Goal: Transaction & Acquisition: Purchase product/service

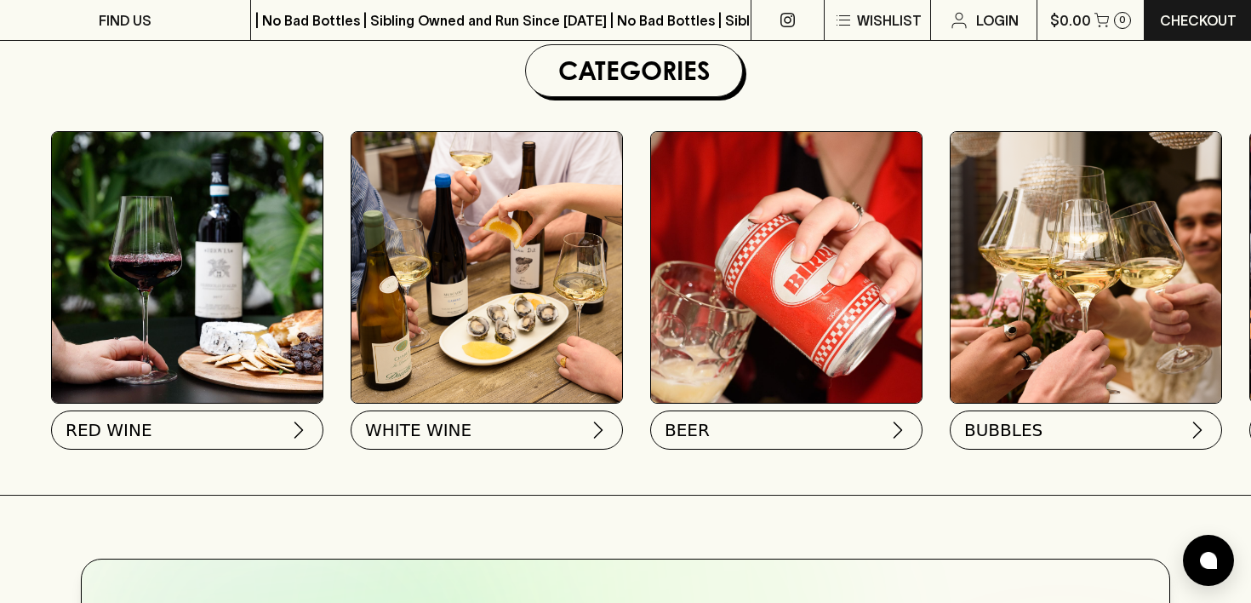
scroll to position [518, 0]
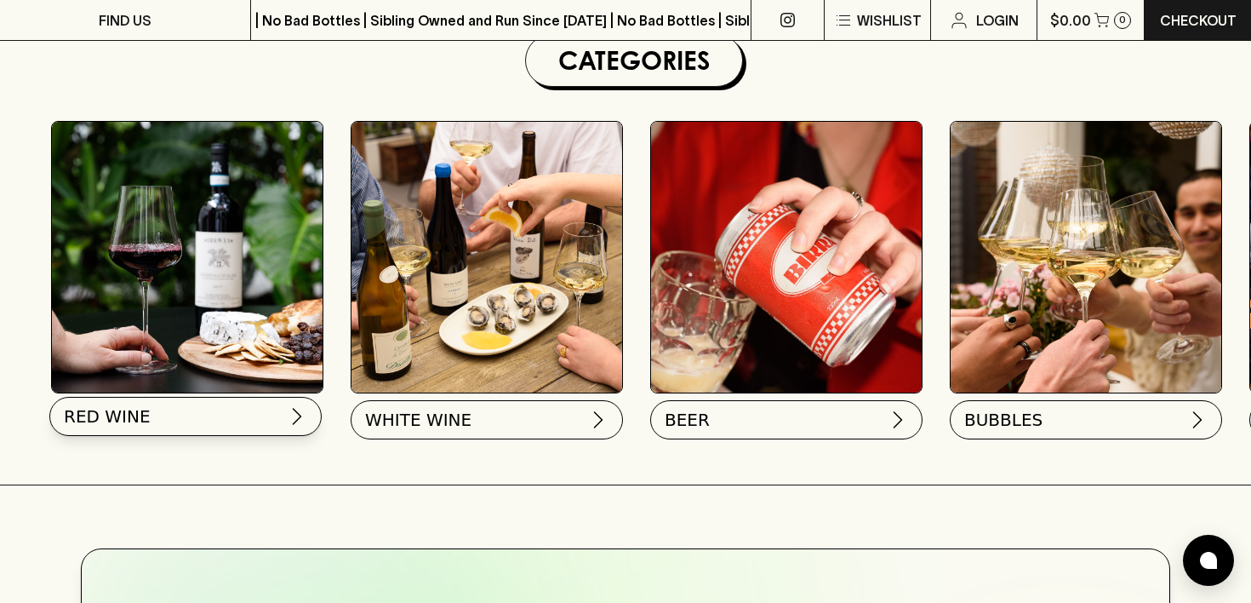
click at [248, 417] on button "RED WINE" at bounding box center [185, 416] width 272 height 39
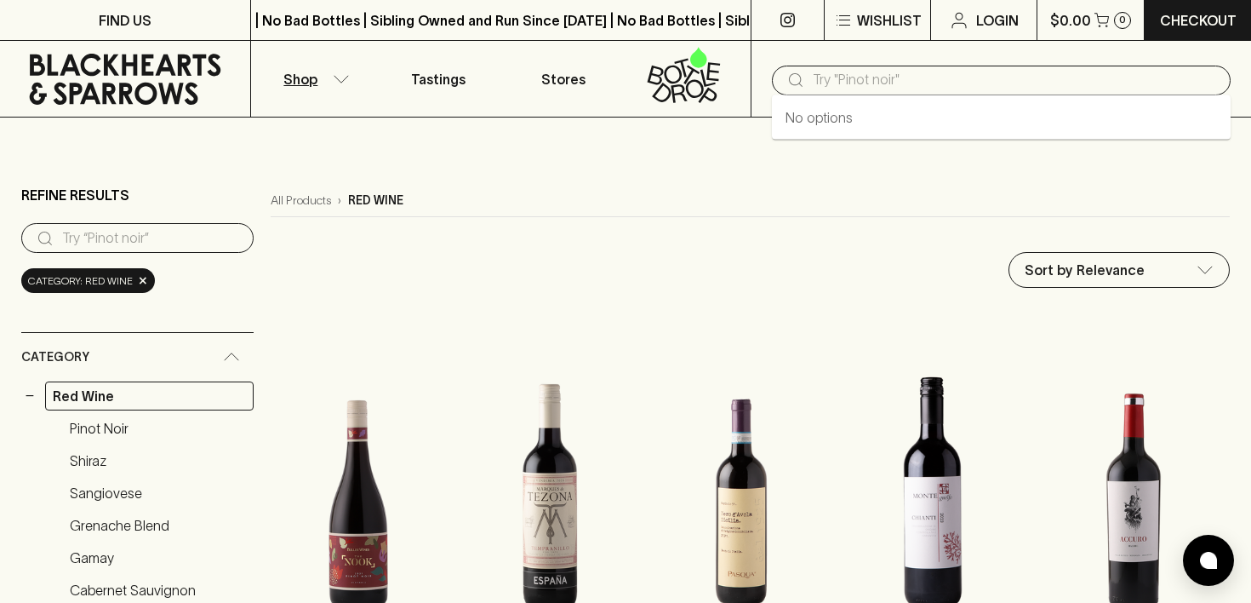
click at [861, 73] on input "text" at bounding box center [1015, 79] width 404 height 27
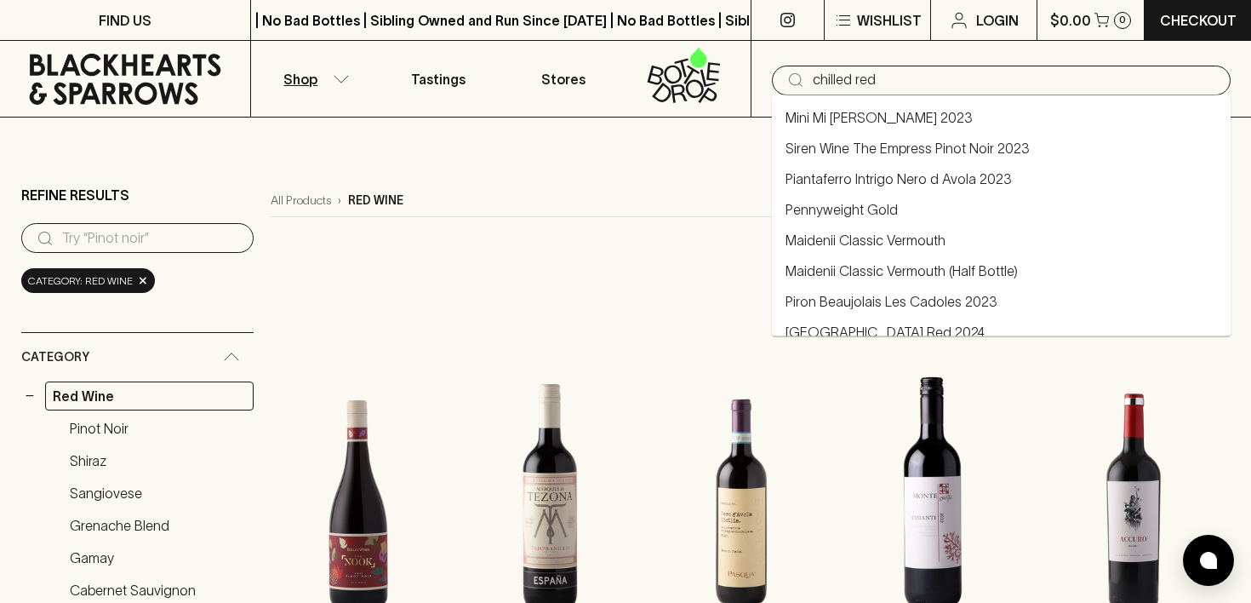
type input "chilled red"
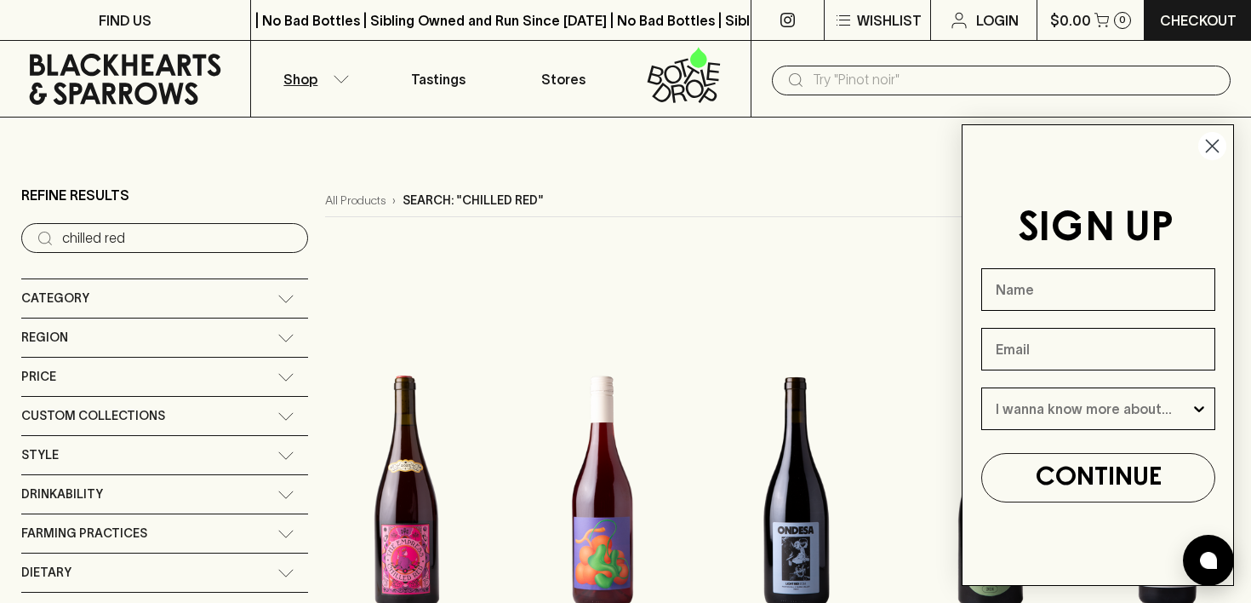
click at [1204, 146] on circle "Close dialog" at bounding box center [1213, 146] width 28 height 28
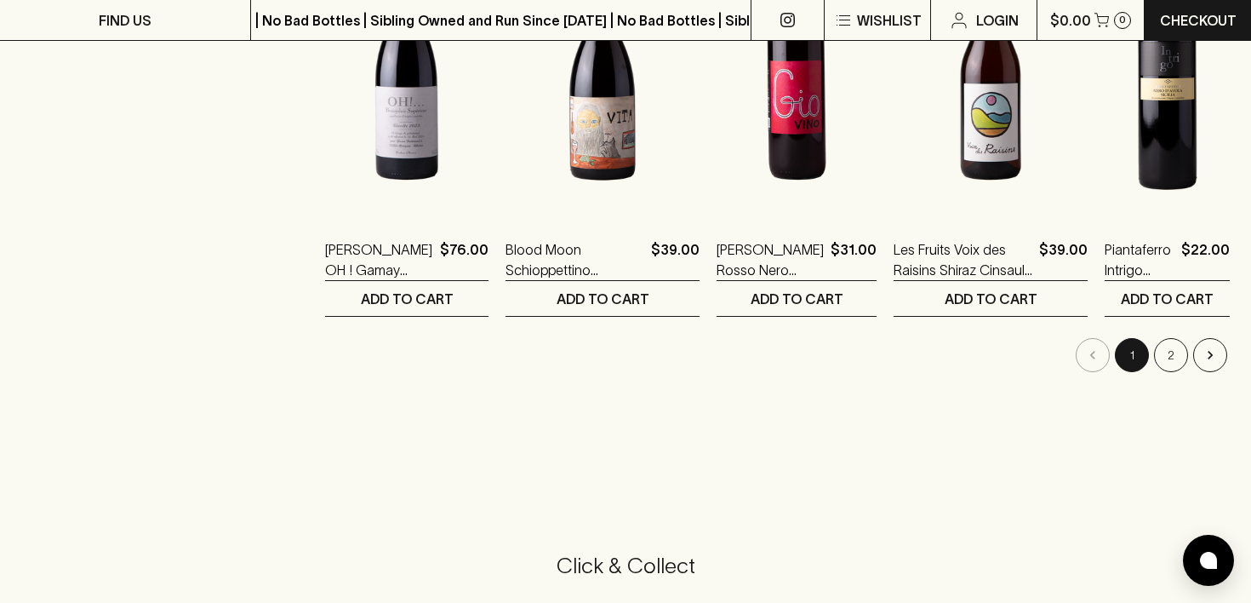
scroll to position [1782, 0]
click at [1168, 355] on button "2" at bounding box center [1171, 356] width 34 height 34
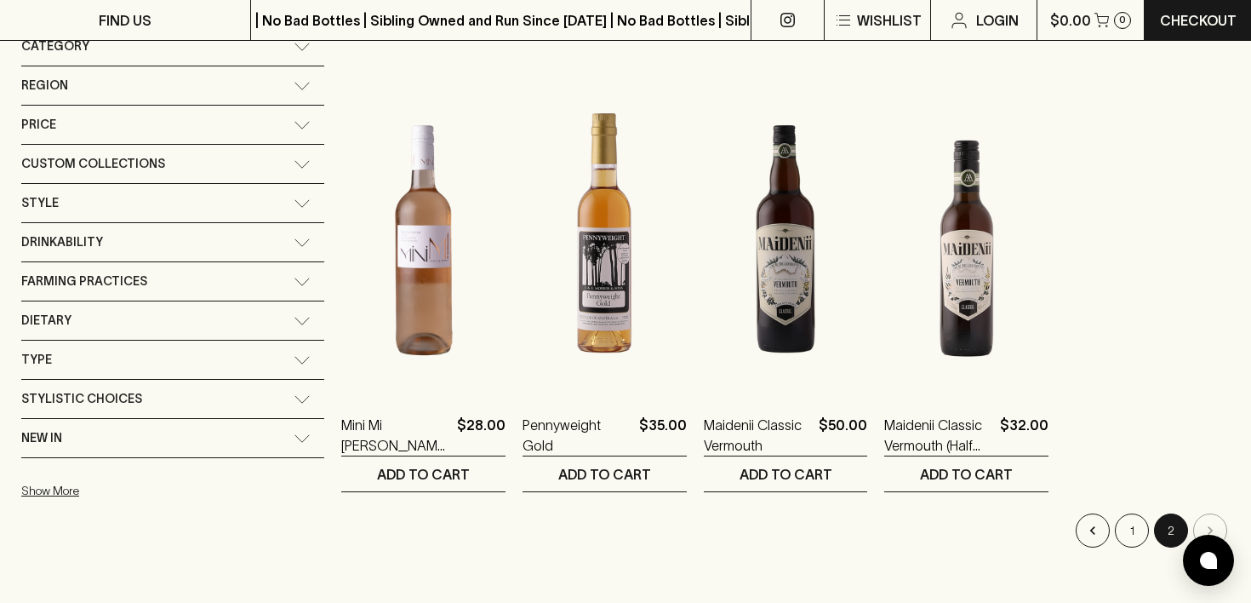
scroll to position [253, 0]
